Goal: Information Seeking & Learning: Find specific fact

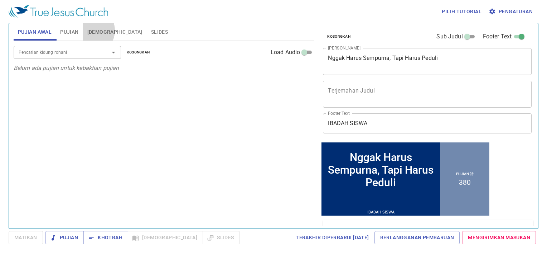
click at [90, 30] on span "[DEMOGRAPHIC_DATA]" at bounding box center [114, 32] width 55 height 9
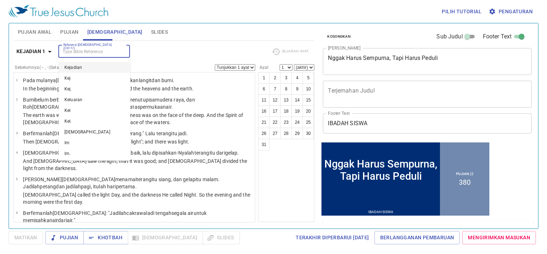
click at [108, 52] on input "Referensi [DEMOGRAPHIC_DATA] (Ctrl +/)" at bounding box center [89, 51] width 56 height 8
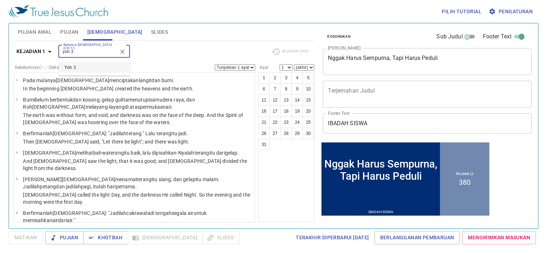
click at [85, 66] on li "Yoh 3" at bounding box center [95, 67] width 72 height 11
type input "yoh 3"
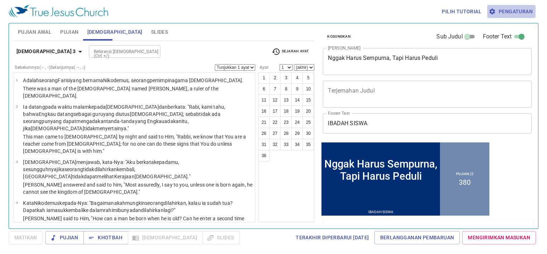
click at [507, 13] on span "Pengaturan" at bounding box center [511, 11] width 43 height 9
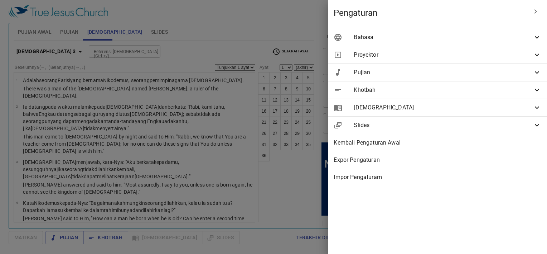
click at [459, 44] on div "Bahasa" at bounding box center [437, 37] width 219 height 17
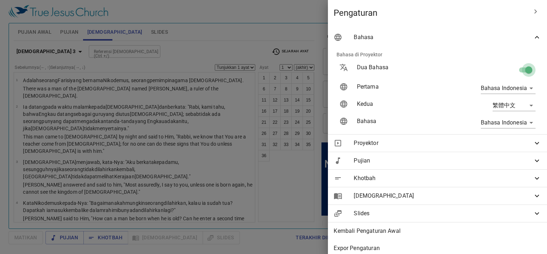
click at [518, 73] on input "checkbox" at bounding box center [528, 71] width 41 height 14
checkbox input "false"
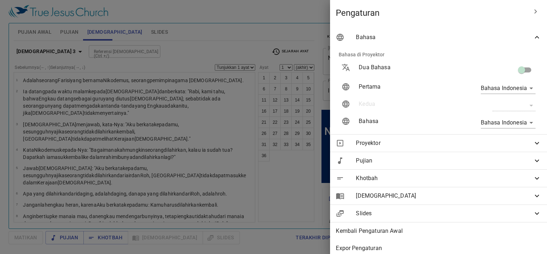
click at [294, 31] on div at bounding box center [273, 127] width 547 height 254
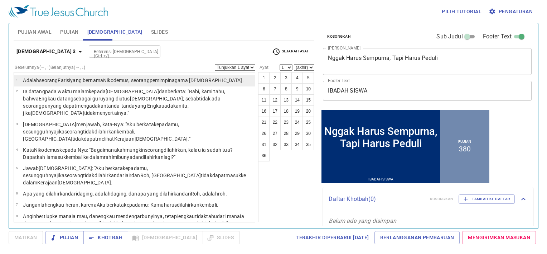
click at [176, 80] on wg846 "pemimpin agama Yahudi ." at bounding box center [197, 80] width 94 height 6
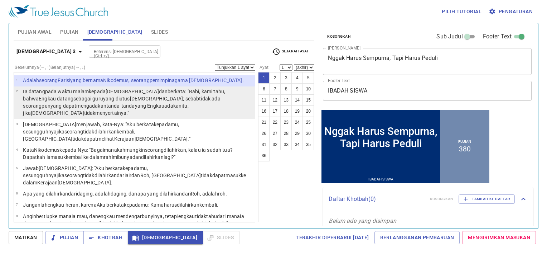
click at [173, 103] on wg3762 "yang dapat mengadakan tanda-tanda yang Engkau adakan itu, jika Allah tidak meny…" at bounding box center [105, 109] width 165 height 13
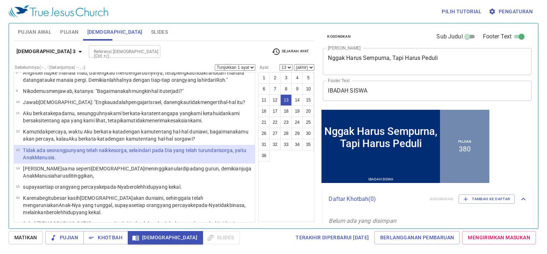
scroll to position [158, 0]
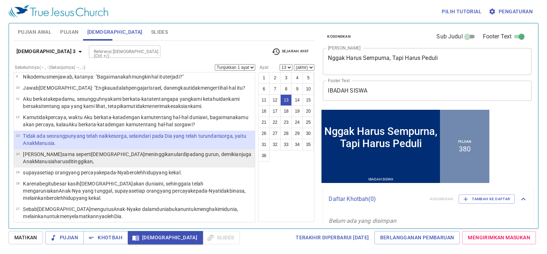
click at [68, 158] on wg1163 "ditinggikan ," at bounding box center [81, 161] width 26 height 6
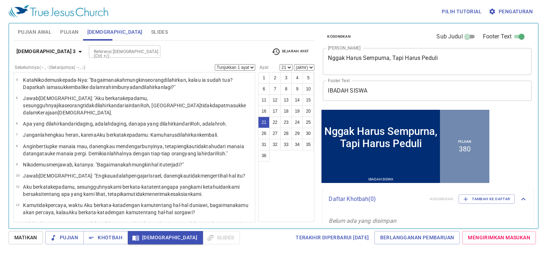
scroll to position [53, 0]
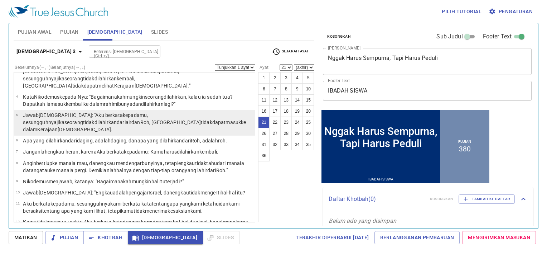
click at [20, 111] on td "5" at bounding box center [19, 122] width 7 height 23
select select "5"
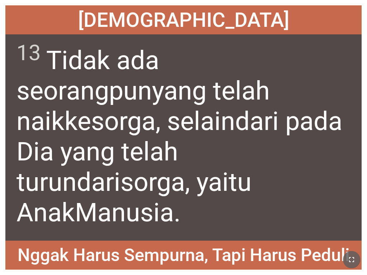
click at [286, 230] on icon "button" at bounding box center [351, 259] width 9 height 9
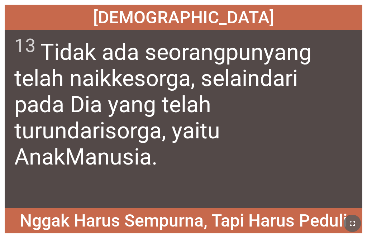
click at [286, 223] on button "button" at bounding box center [351, 222] width 17 height 17
